Goal: Information Seeking & Learning: Learn about a topic

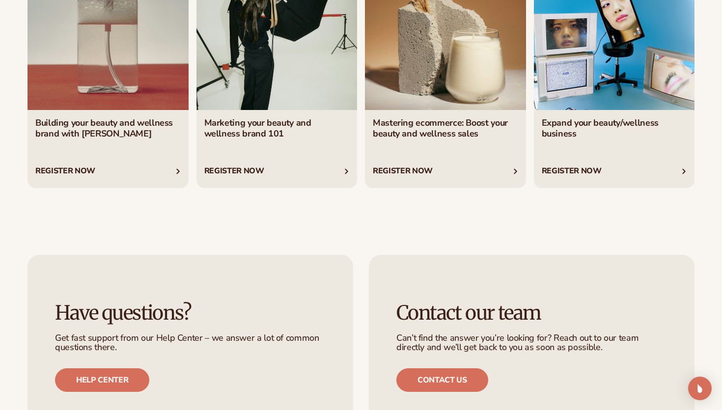
scroll to position [1796, 0]
click at [54, 171] on link "1 / 4" at bounding box center [107, 73] width 161 height 228
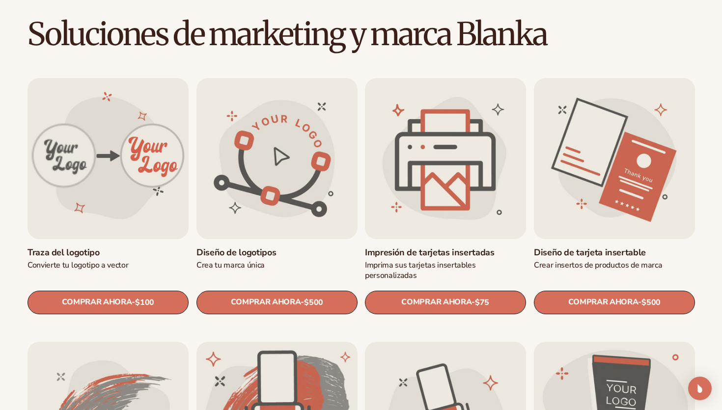
scroll to position [269, 0]
click at [574, 246] on link "Diseño de tarjeta insertable" at bounding box center [614, 251] width 161 height 11
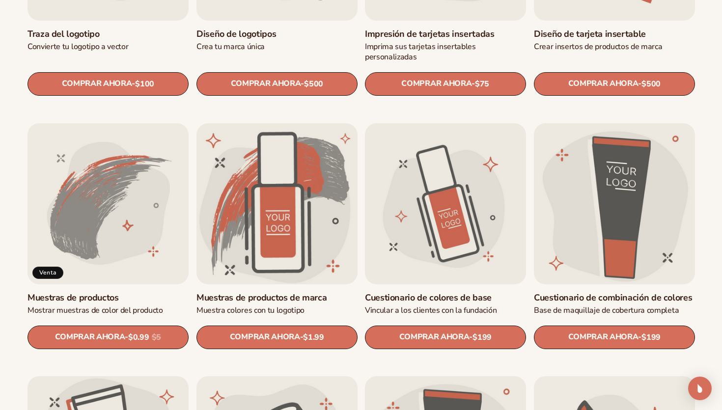
scroll to position [489, 0]
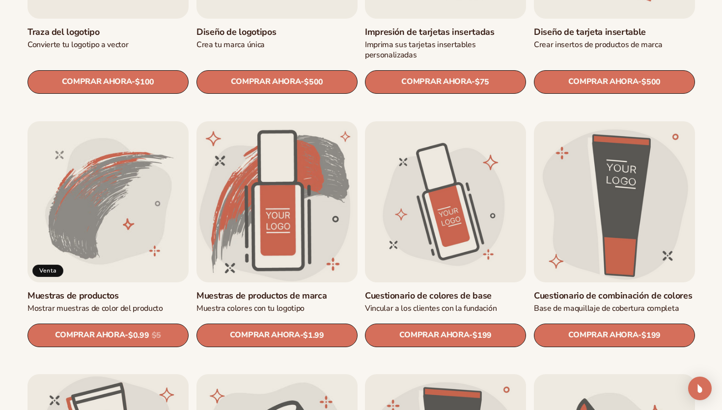
click at [159, 290] on link "Muestras de productos" at bounding box center [107, 295] width 161 height 11
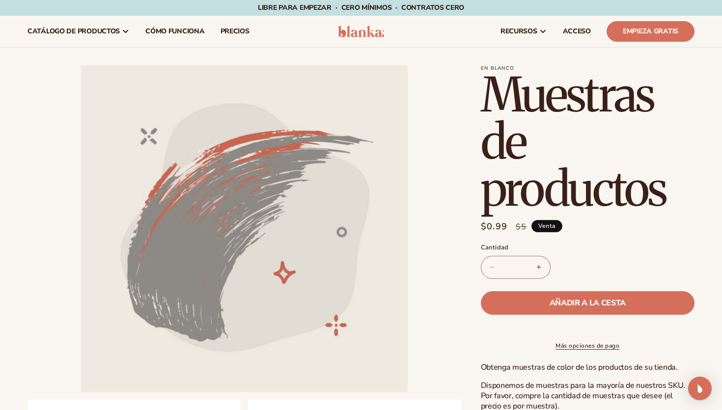
click at [542, 266] on button "Aumentar la cantidad de muestras de productos" at bounding box center [539, 267] width 22 height 23
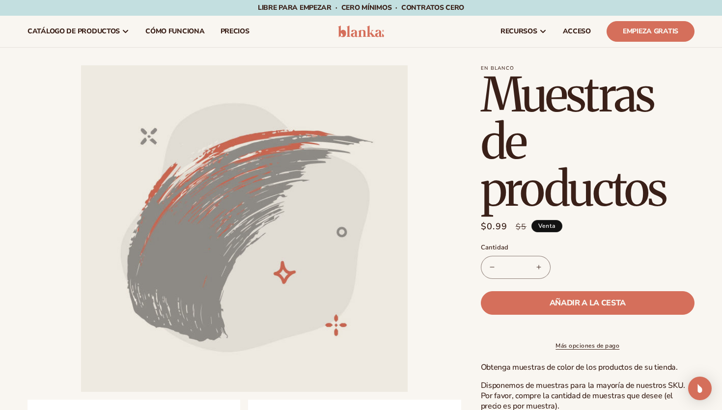
click at [542, 266] on button "Aumentar la cantidad de muestras de productos" at bounding box center [539, 267] width 22 height 23
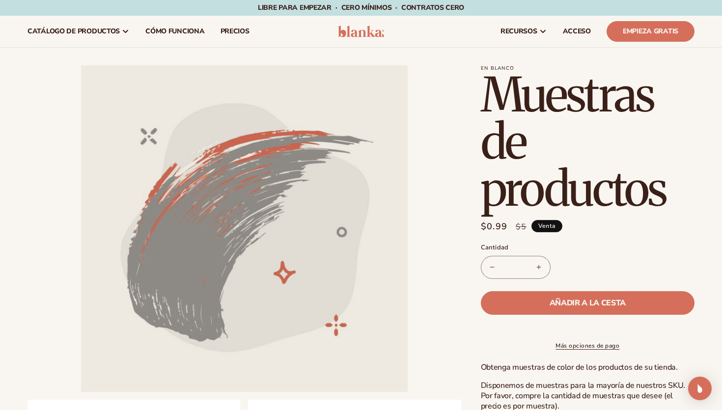
click at [542, 266] on button "Aumentar la cantidad de muestras de productos" at bounding box center [539, 267] width 22 height 23
type input "**"
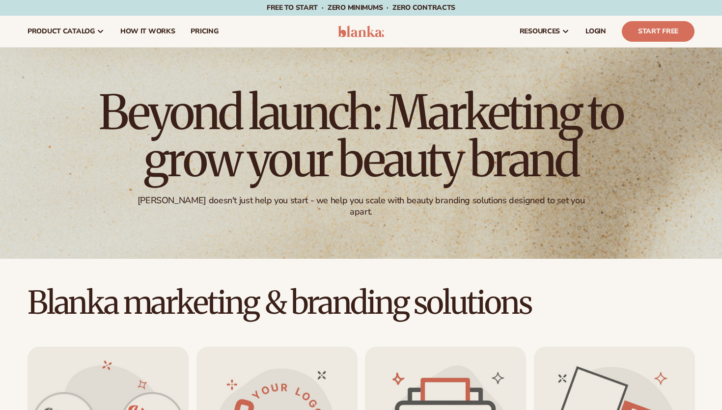
scroll to position [489, 0]
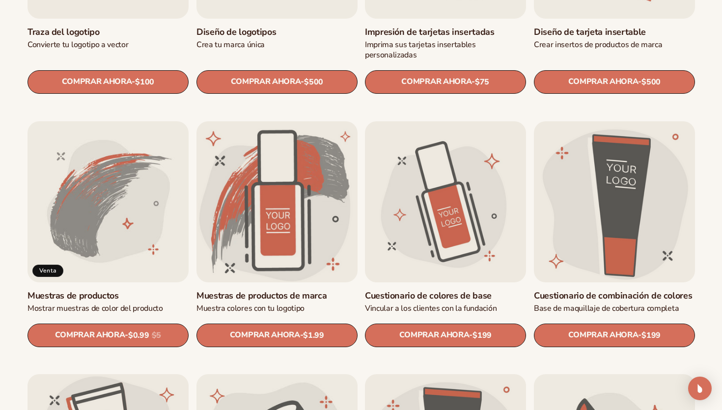
click at [427, 290] on link "Cuestionario de colores de base" at bounding box center [445, 295] width 161 height 11
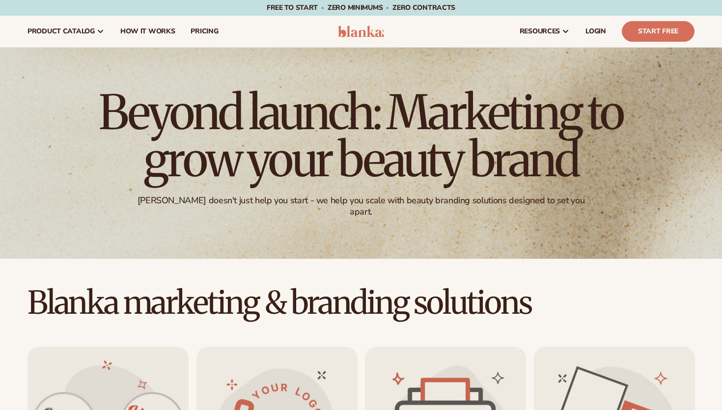
scroll to position [489, 0]
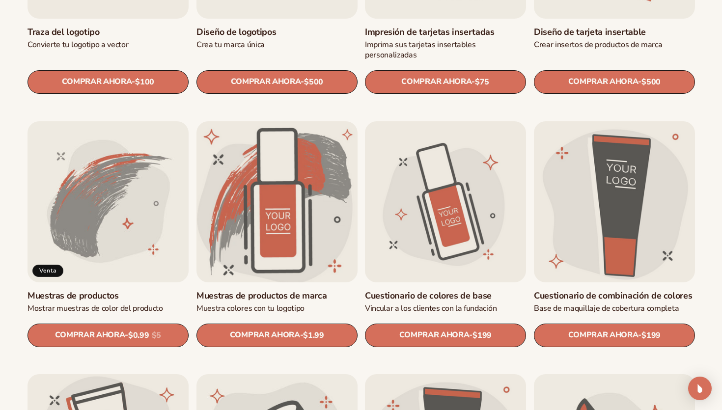
click at [323, 290] on link "Muestras de productos de marca" at bounding box center [276, 295] width 161 height 11
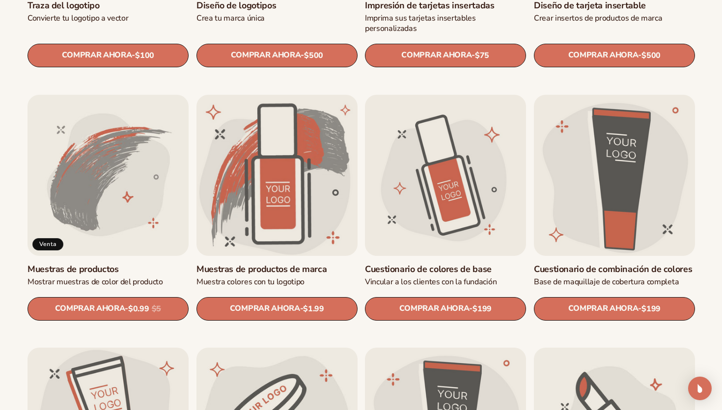
scroll to position [518, 0]
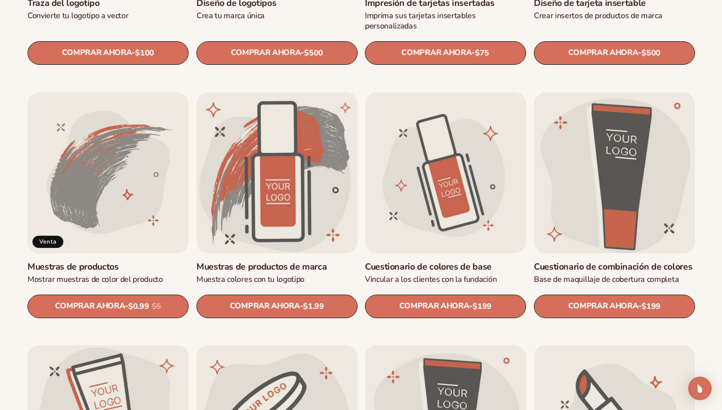
click at [617, 261] on link "Cuestionario de combinación de colores" at bounding box center [614, 266] width 161 height 11
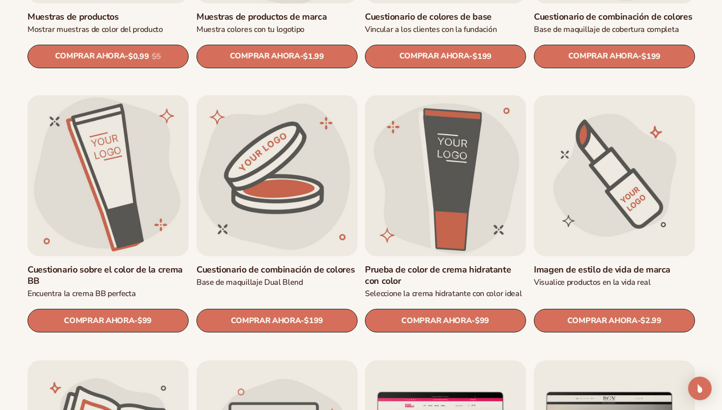
scroll to position [770, 0]
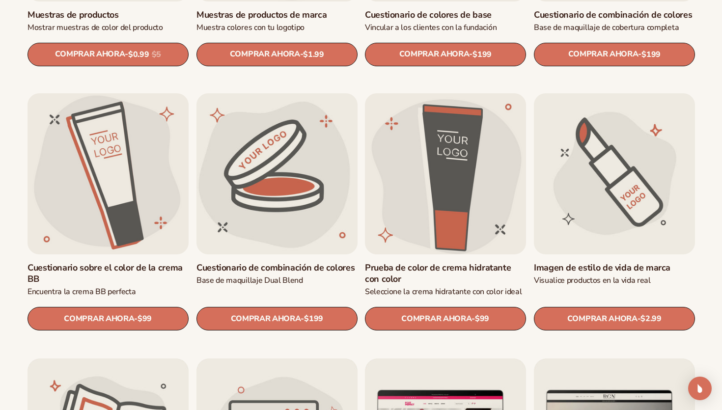
click at [416, 262] on link "Prueba de color de crema hidratante con color" at bounding box center [445, 273] width 161 height 23
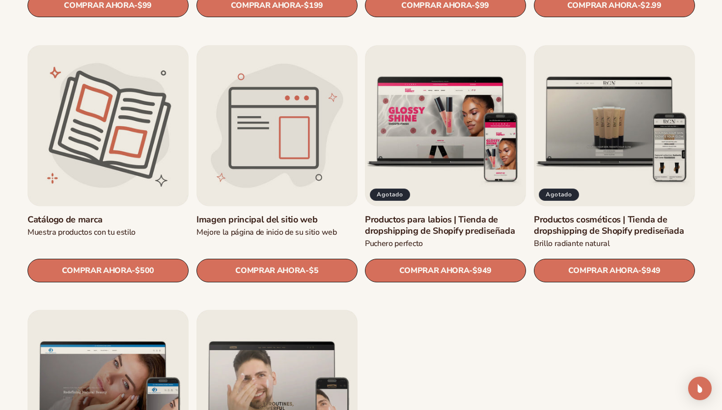
scroll to position [1088, 0]
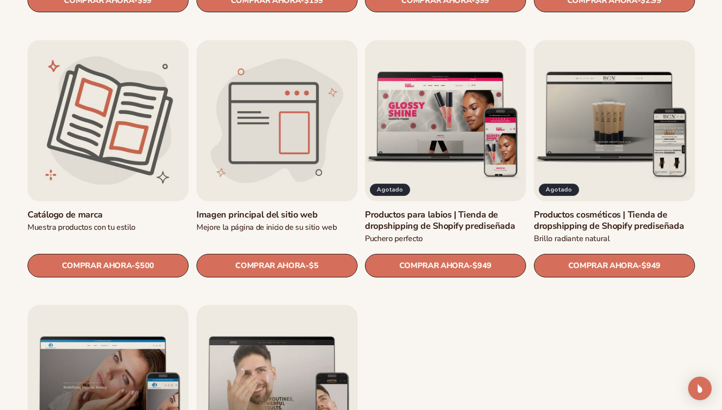
click at [61, 209] on link "Catálogo de marca" at bounding box center [107, 214] width 161 height 11
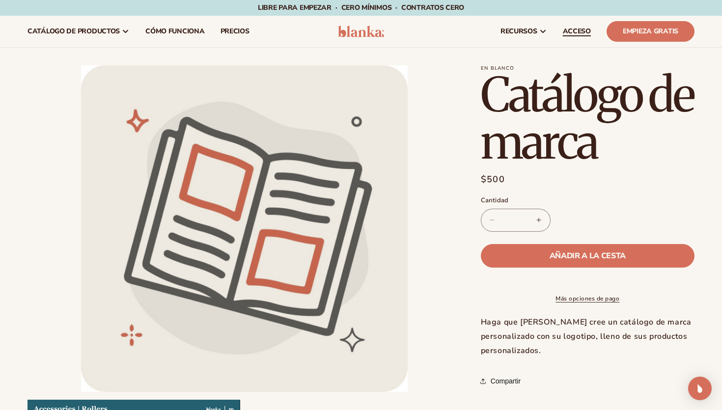
click at [580, 30] on font "ACCESO" at bounding box center [577, 31] width 28 height 9
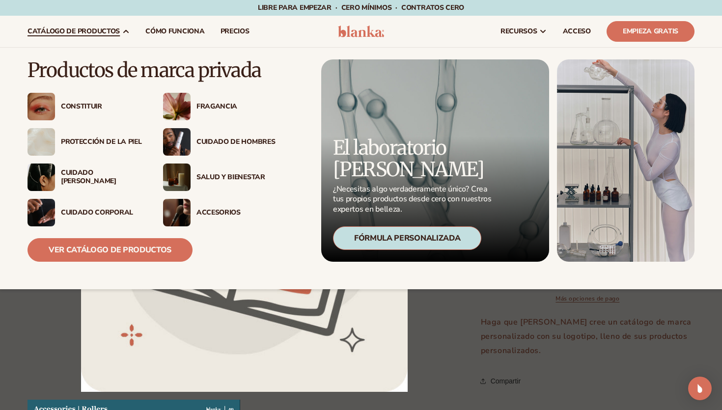
click at [186, 138] on img at bounding box center [176, 141] width 27 height 27
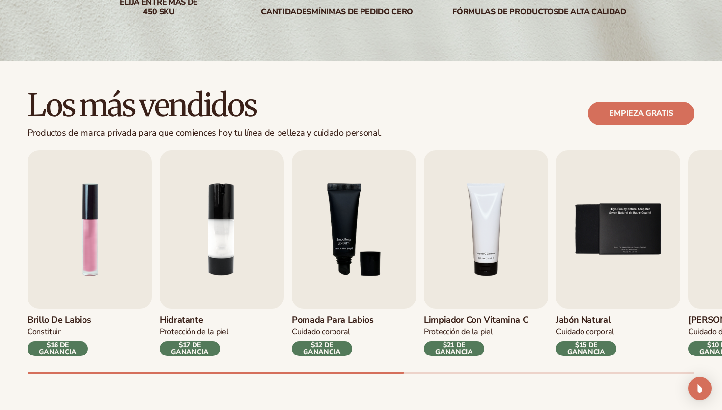
scroll to position [223, 0]
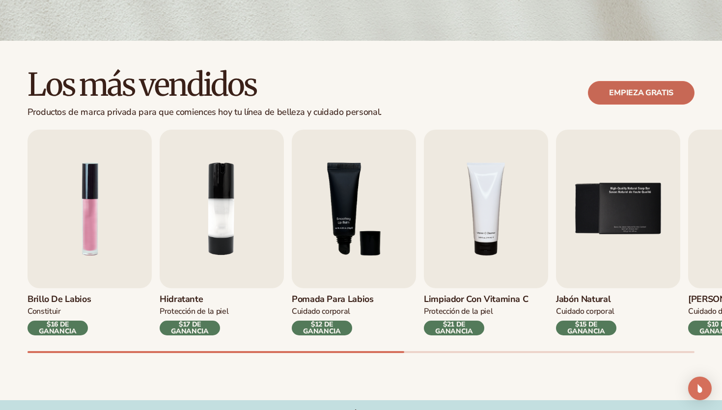
click at [637, 90] on font "Empieza gratis" at bounding box center [641, 92] width 64 height 11
